Goal: Transaction & Acquisition: Obtain resource

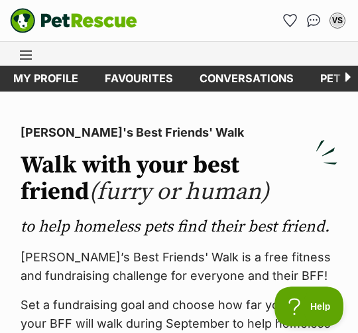
click at [54, 77] on link "My profile" at bounding box center [45, 79] width 91 height 26
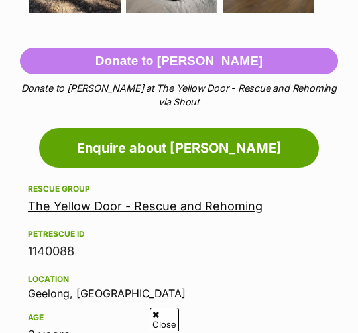
scroll to position [805, 0]
click at [215, 128] on link "Enquire about [PERSON_NAME]" at bounding box center [179, 148] width 280 height 40
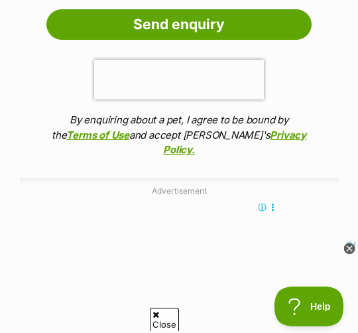
scroll to position [1728, 0]
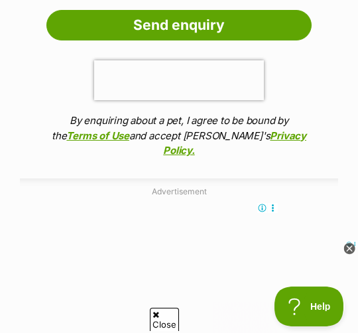
click at [207, 33] on input "Send enquiry" at bounding box center [178, 25] width 265 height 30
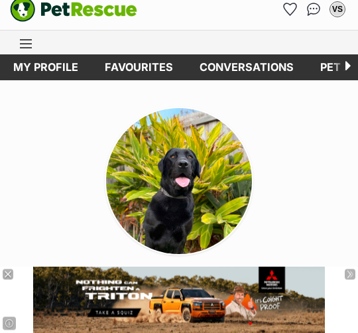
scroll to position [13, 0]
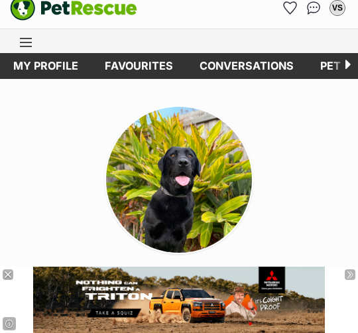
click at [197, 187] on img at bounding box center [179, 180] width 146 height 146
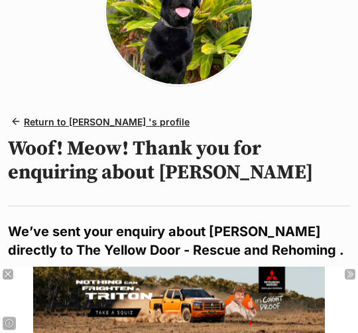
scroll to position [202, 0]
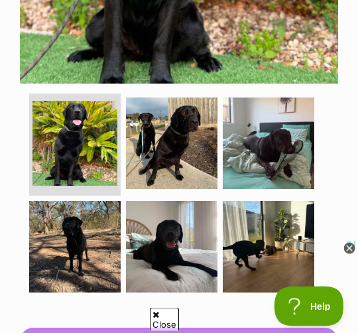
scroll to position [526, 0]
click at [212, 129] on img at bounding box center [171, 142] width 91 height 91
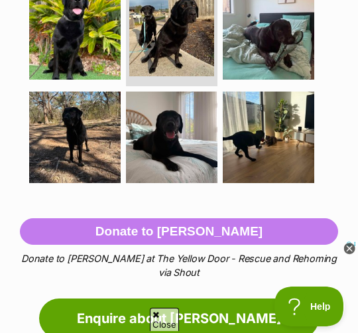
scroll to position [634, 0]
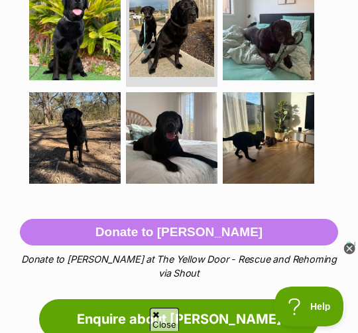
click at [278, 132] on img at bounding box center [268, 137] width 91 height 91
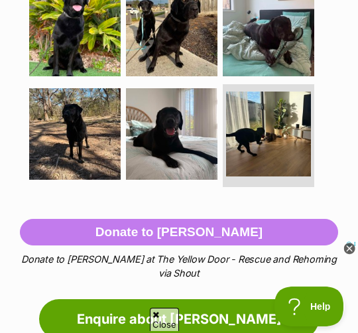
click at [278, 121] on img at bounding box center [268, 133] width 85 height 85
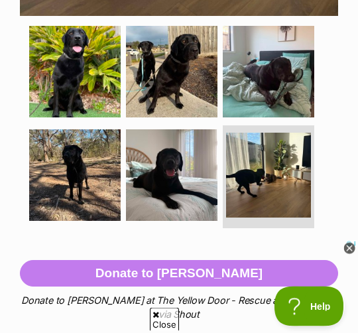
scroll to position [593, 0]
click at [172, 59] on img at bounding box center [171, 71] width 91 height 91
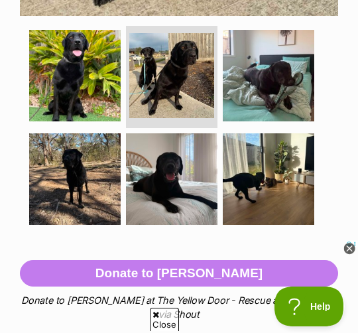
click at [292, 74] on img at bounding box center [268, 75] width 91 height 91
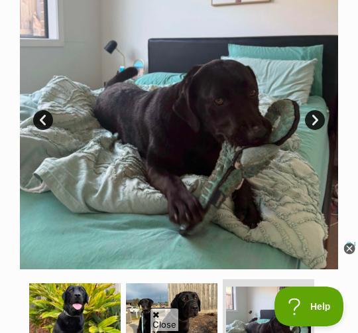
scroll to position [339, 0]
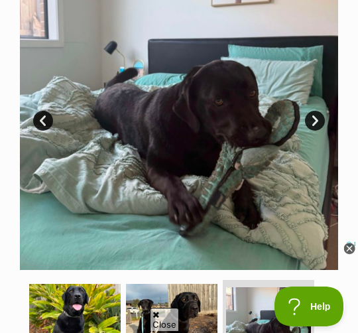
click at [252, 150] on img at bounding box center [179, 111] width 318 height 318
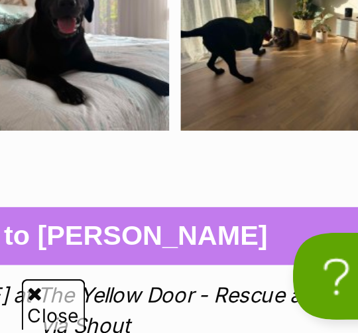
scroll to position [586, 0]
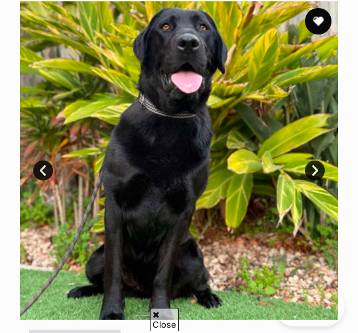
scroll to position [438, 0]
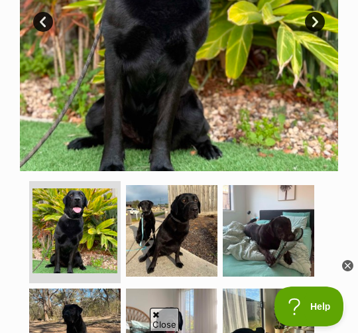
click at [180, 235] on img at bounding box center [171, 230] width 91 height 91
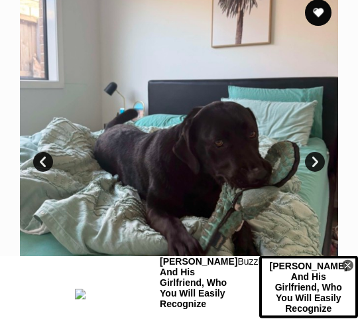
scroll to position [299, 0]
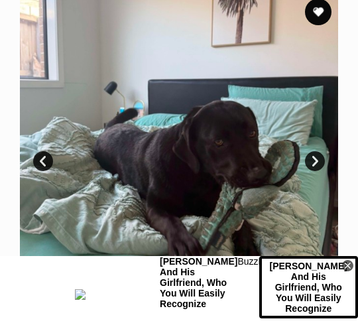
click at [321, 152] on link "Next" at bounding box center [315, 161] width 20 height 20
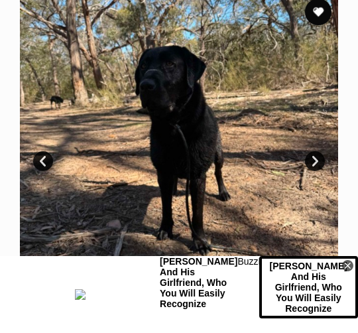
click at [318, 158] on link "Next" at bounding box center [315, 161] width 20 height 20
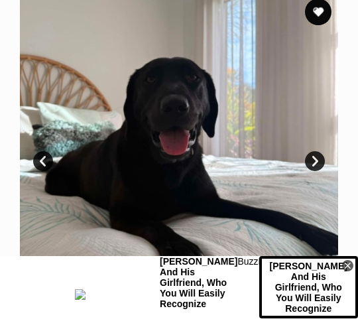
click at [322, 151] on link "Next" at bounding box center [315, 161] width 20 height 20
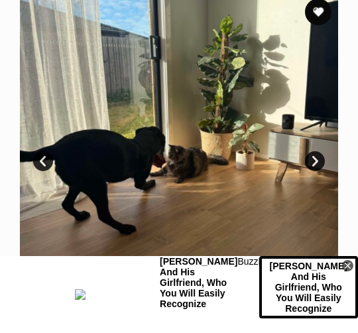
click at [311, 151] on link "Next" at bounding box center [315, 161] width 20 height 20
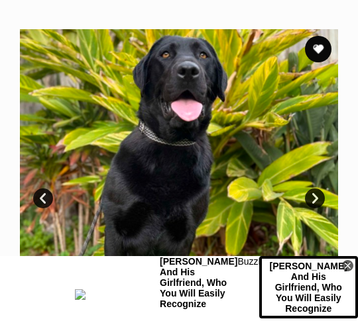
scroll to position [261, 0]
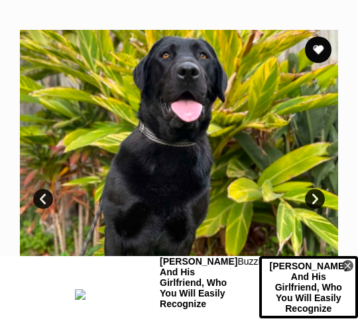
click at [315, 190] on link "Next" at bounding box center [315, 199] width 20 height 20
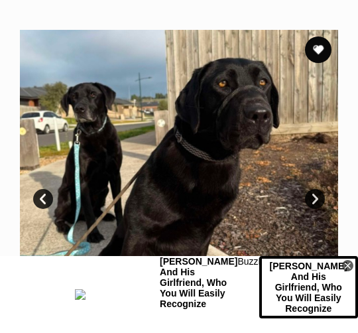
click at [322, 189] on link "Next" at bounding box center [315, 199] width 20 height 20
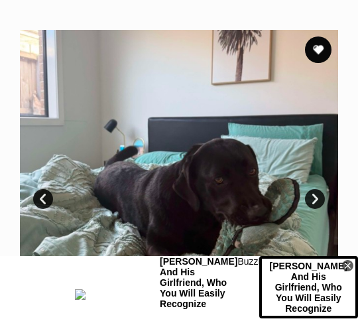
click at [323, 189] on link "Next" at bounding box center [315, 199] width 20 height 20
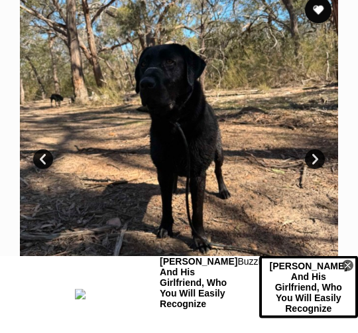
scroll to position [300, 0]
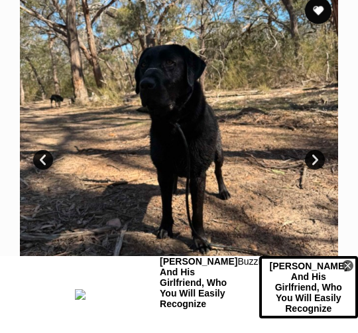
click at [323, 153] on link "Next" at bounding box center [315, 160] width 20 height 20
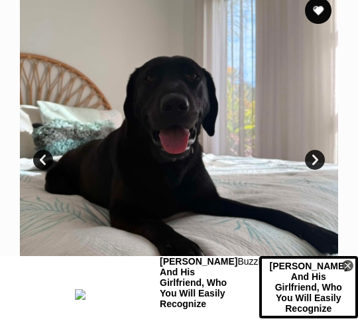
click at [320, 151] on link "Next" at bounding box center [315, 160] width 20 height 20
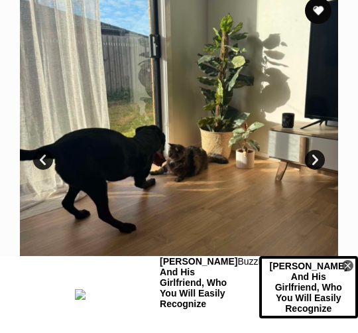
click at [319, 150] on link "Next" at bounding box center [315, 160] width 20 height 20
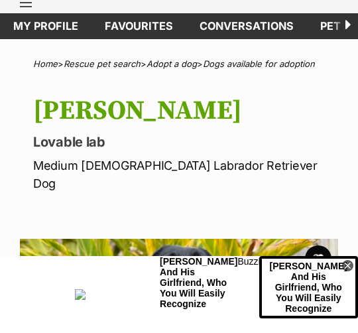
scroll to position [0, 0]
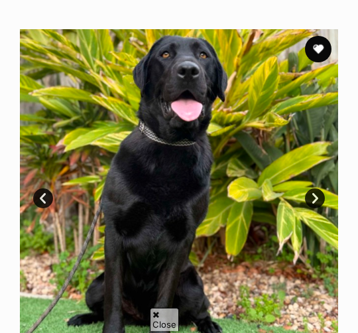
scroll to position [262, 0]
click at [320, 189] on link "Next" at bounding box center [315, 198] width 20 height 20
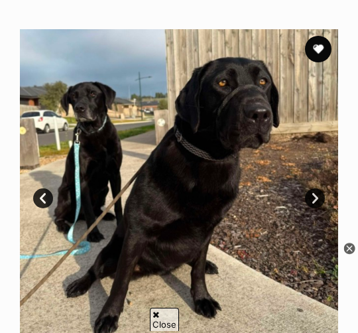
scroll to position [0, 0]
click at [323, 188] on link "Next" at bounding box center [315, 198] width 20 height 20
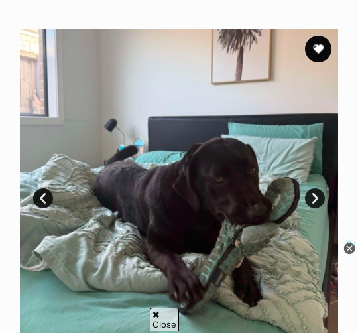
click at [354, 247] on icon at bounding box center [349, 248] width 11 height 11
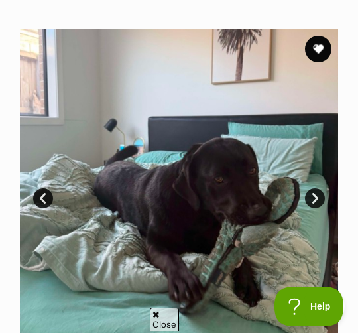
click at [319, 188] on link "Next" at bounding box center [315, 198] width 20 height 20
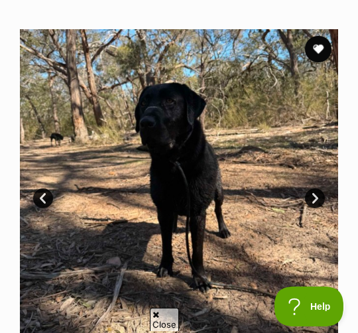
click at [319, 188] on link "Next" at bounding box center [315, 198] width 20 height 20
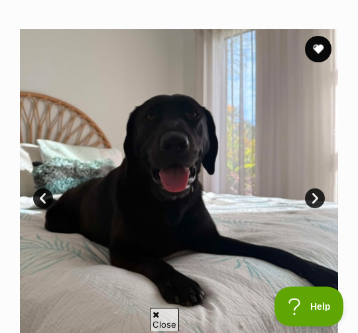
click at [318, 188] on link "Next" at bounding box center [315, 198] width 20 height 20
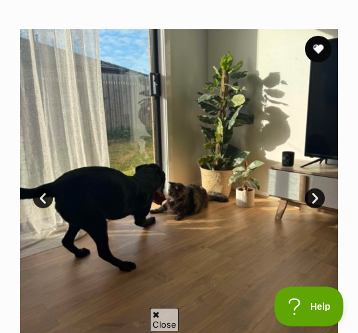
click at [321, 188] on link "Next" at bounding box center [315, 198] width 20 height 20
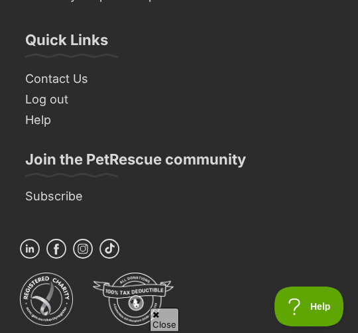
scroll to position [4615, 0]
